Goal: Book appointment/travel/reservation

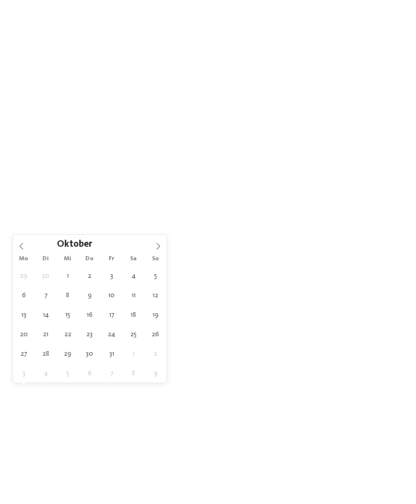
type div "[DATE]"
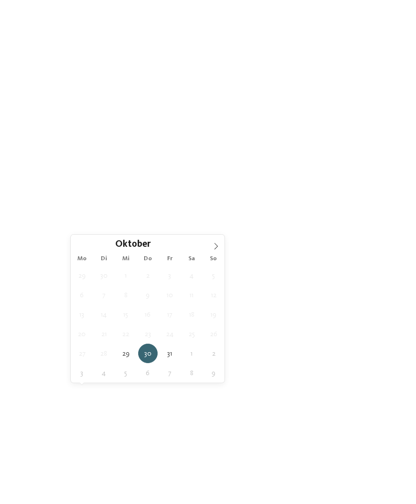
type div "[DATE]"
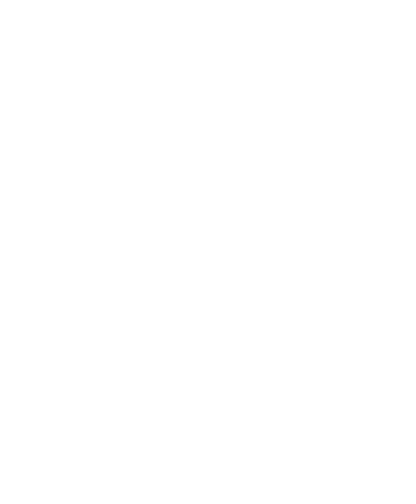
click at [218, 368] on span "Meine Wünsche" at bounding box center [219, 364] width 39 height 7
click at [190, 97] on div at bounding box center [188, 102] width 10 height 10
click at [188, 99] on icon at bounding box center [188, 102] width 6 height 6
click at [208, 436] on span "übernehmen" at bounding box center [208, 439] width 42 height 7
click at [299, 368] on span "Family Experiences" at bounding box center [290, 364] width 46 height 7
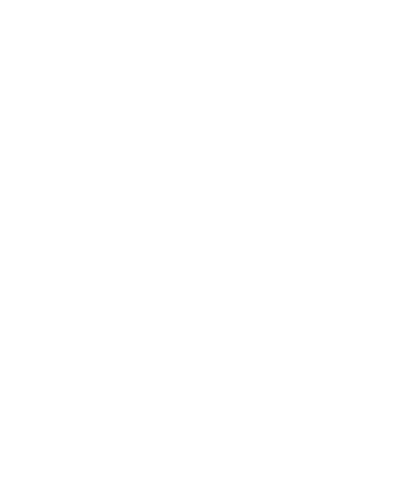
click at [286, 102] on icon at bounding box center [288, 110] width 21 height 17
click at [373, 373] on link "Hotel finden" at bounding box center [376, 363] width 55 height 17
click at [205, 212] on span "Meine Wünsche" at bounding box center [214, 215] width 39 height 7
click at [186, 99] on div at bounding box center [188, 102] width 10 height 10
click at [186, 142] on div at bounding box center [188, 142] width 10 height 10
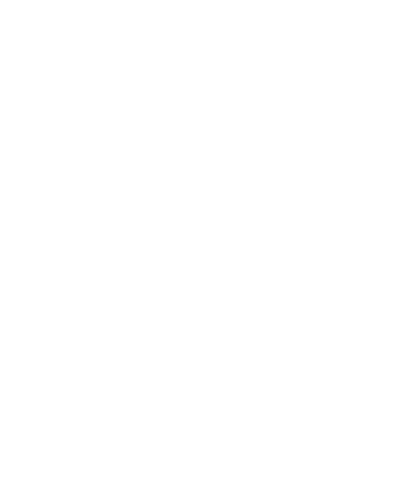
click at [192, 197] on div at bounding box center [188, 202] width 10 height 10
click at [346, 340] on div at bounding box center [348, 345] width 10 height 10
click at [347, 177] on div at bounding box center [348, 182] width 10 height 10
click at [394, 149] on icon at bounding box center [396, 157] width 21 height 17
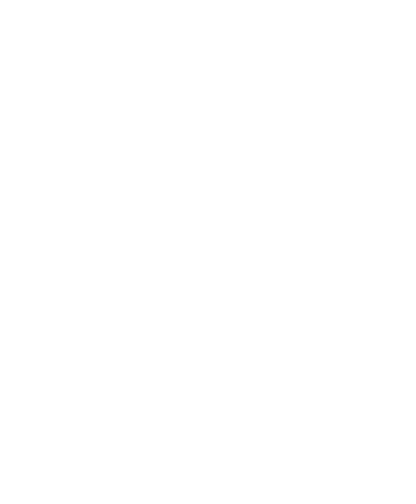
click at [281, 429] on div "übernehmen" at bounding box center [208, 439] width 290 height 20
click at [123, 116] on div at bounding box center [111, 111] width 183 height 103
click at [325, 387] on div at bounding box center [304, 387] width 183 height 103
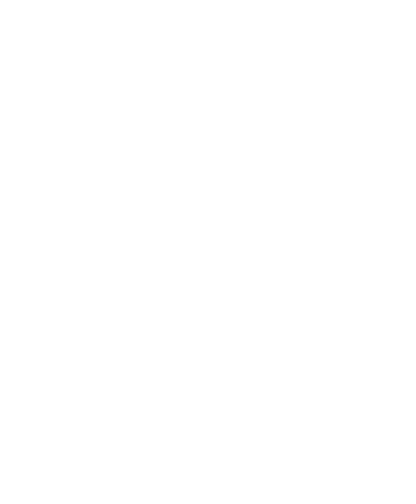
scroll to position [1405, 0]
click at [229, 280] on img at bounding box center [208, 298] width 119 height 89
click at [216, 285] on div "Kinder- und Babybetreuung" at bounding box center [208, 298] width 119 height 89
click at [325, 270] on img at bounding box center [337, 298] width 119 height 89
click at [215, 284] on img at bounding box center [208, 298] width 119 height 89
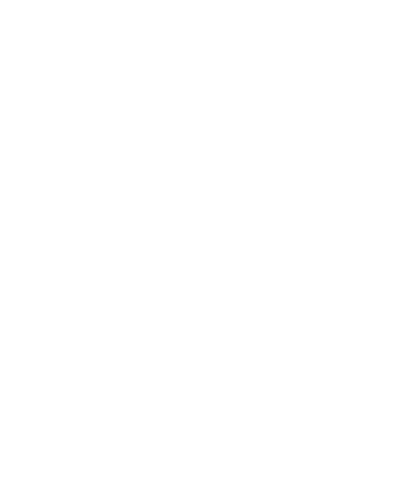
scroll to position [953, 0]
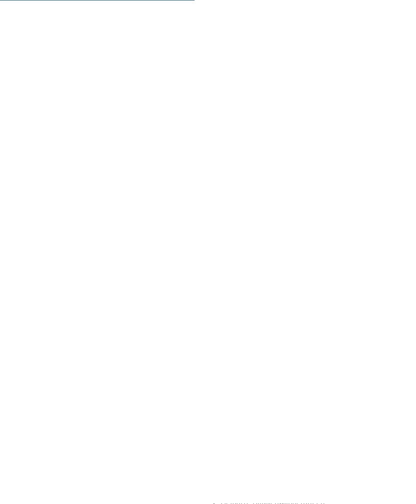
scroll to position [1790, 0]
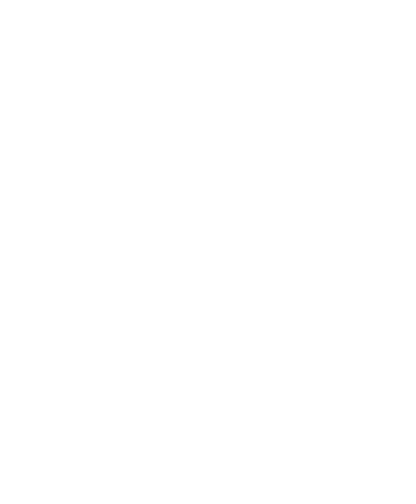
click at [206, 111] on img at bounding box center [208, 124] width 119 height 89
